Goal: Find specific page/section: Find specific page/section

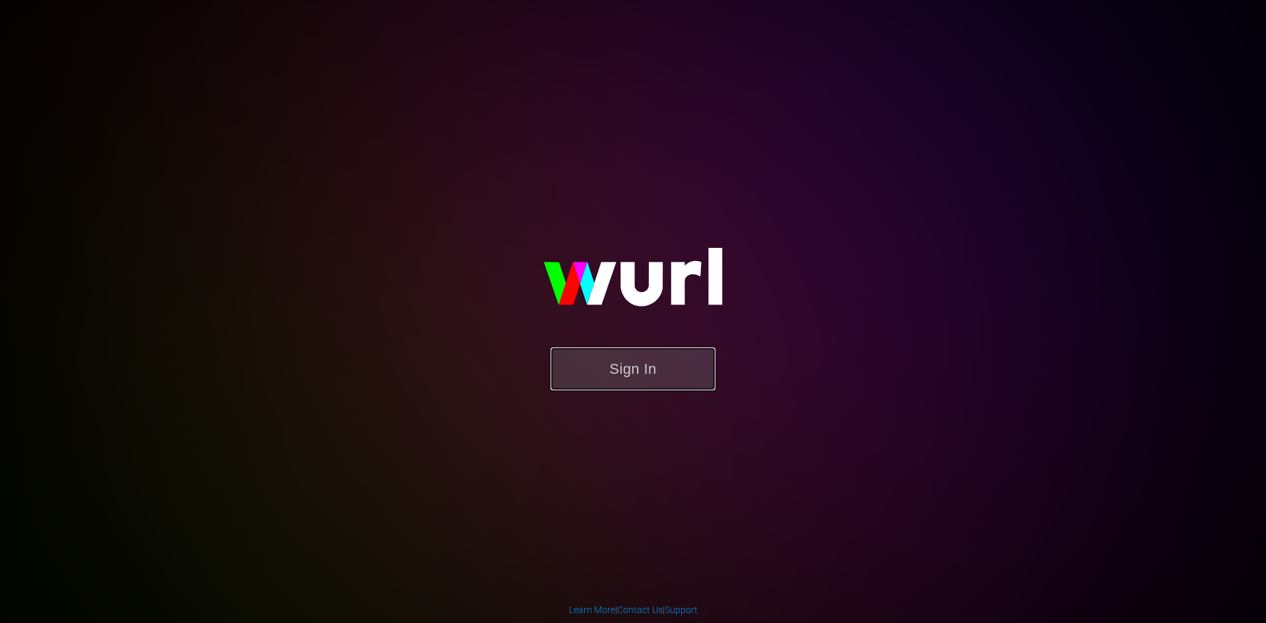
click at [602, 376] on button "Sign In" at bounding box center [633, 368] width 165 height 43
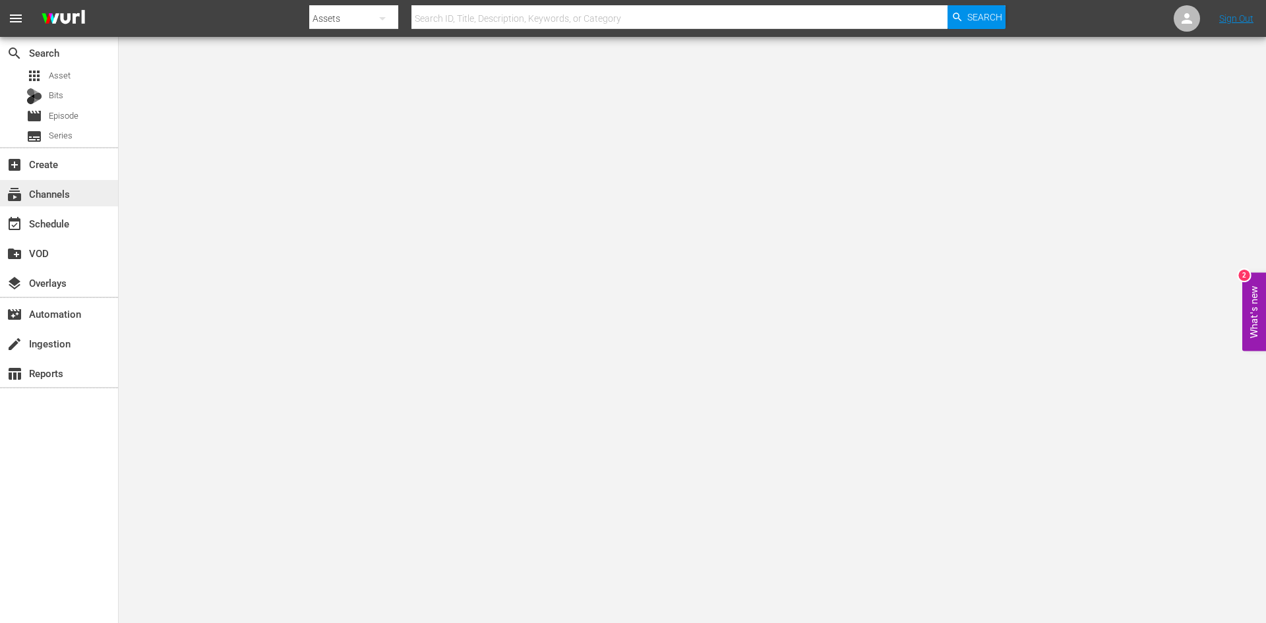
click at [79, 191] on div "subscriptions Channels" at bounding box center [59, 193] width 118 height 26
